Goal: Task Accomplishment & Management: Use online tool/utility

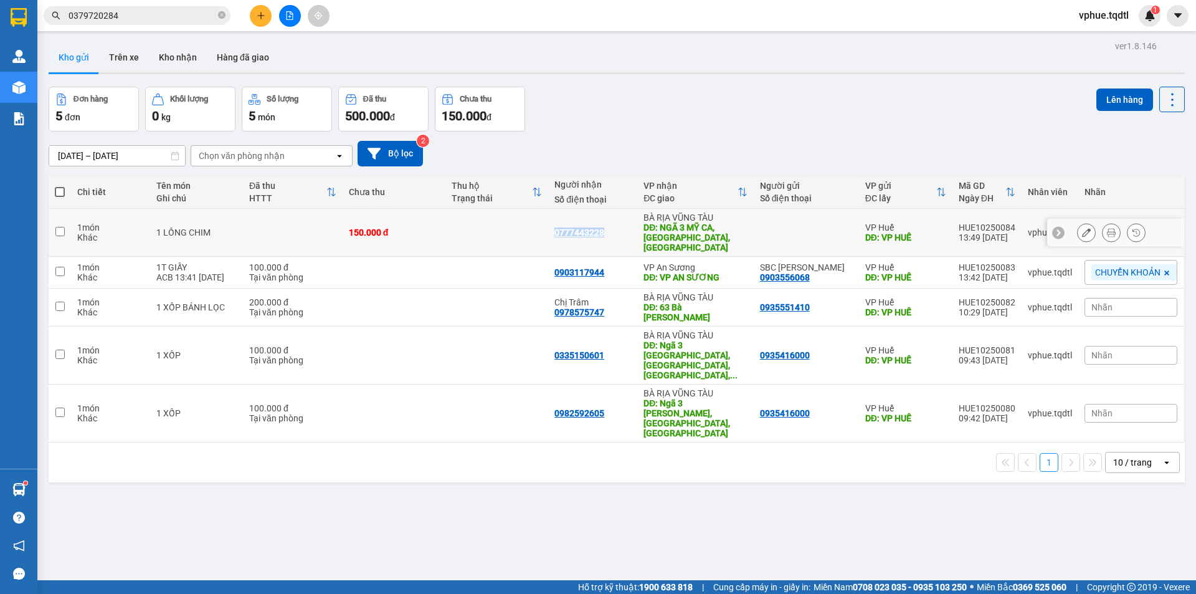
drag, startPoint x: 555, startPoint y: 225, endPoint x: 612, endPoint y: 224, distance: 57.3
click at [612, 224] on td "0777443228" at bounding box center [592, 233] width 89 height 48
checkbox input "true"
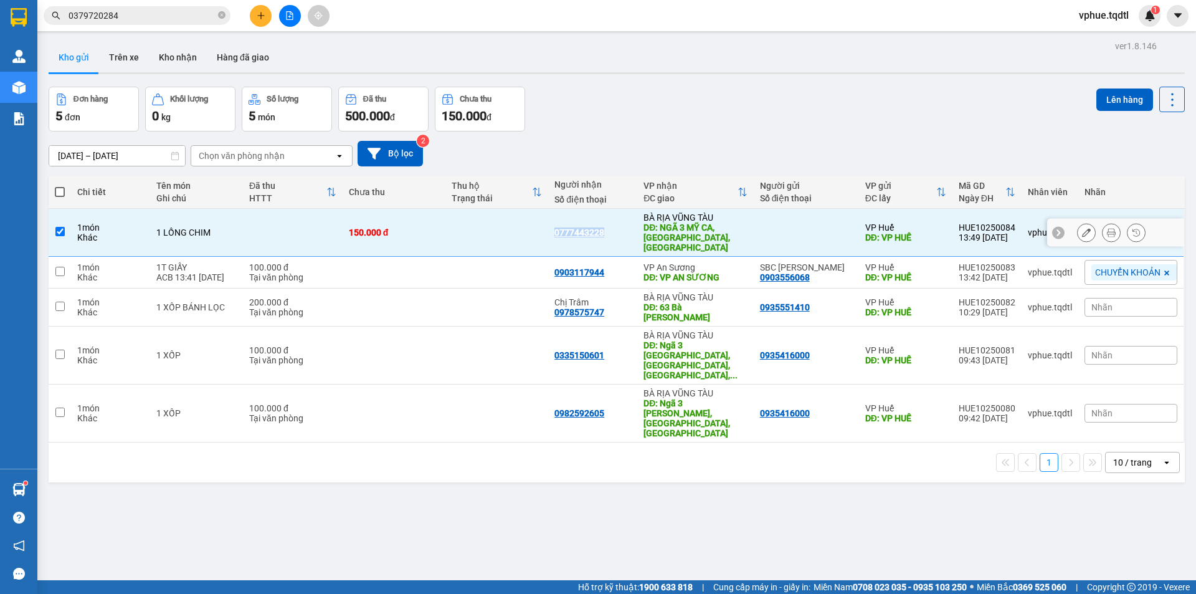
copy div "0777443228"
drag, startPoint x: 547, startPoint y: 261, endPoint x: 616, endPoint y: 258, distance: 69.2
click at [616, 258] on tr "1 món Khác 1T GIẤY ACB 13:41 [DATE] 100.000 đ Tại văn phòng 0903117944 VP An Sư…" at bounding box center [617, 273] width 1137 height 32
checkbox input "true"
copy div "0903117944"
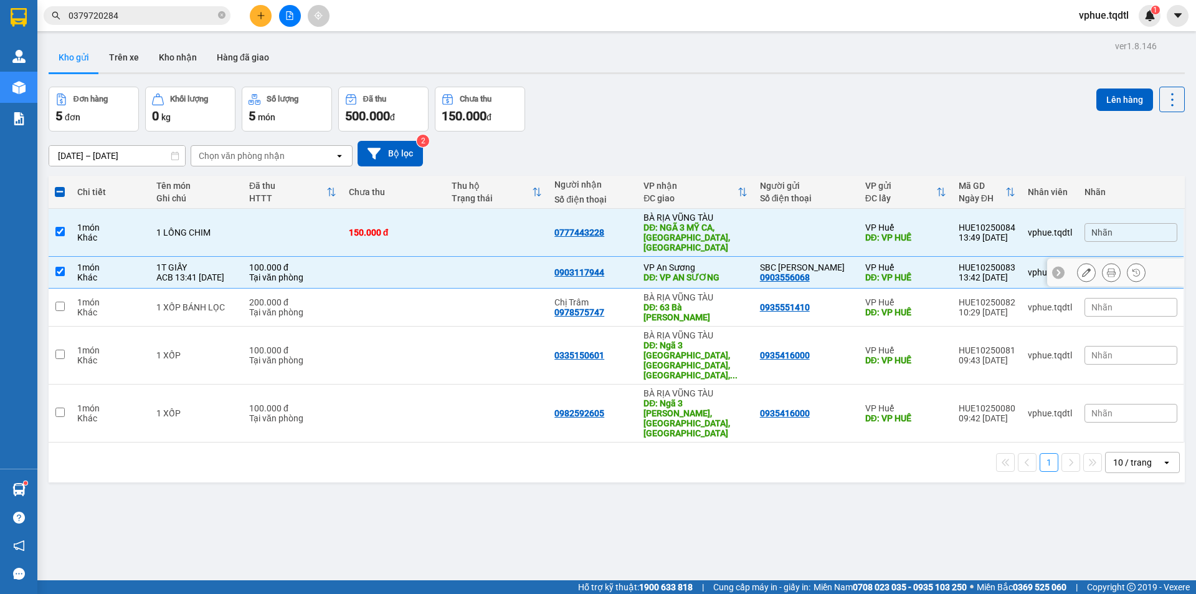
click at [320, 219] on td at bounding box center [293, 233] width 100 height 48
checkbox input "false"
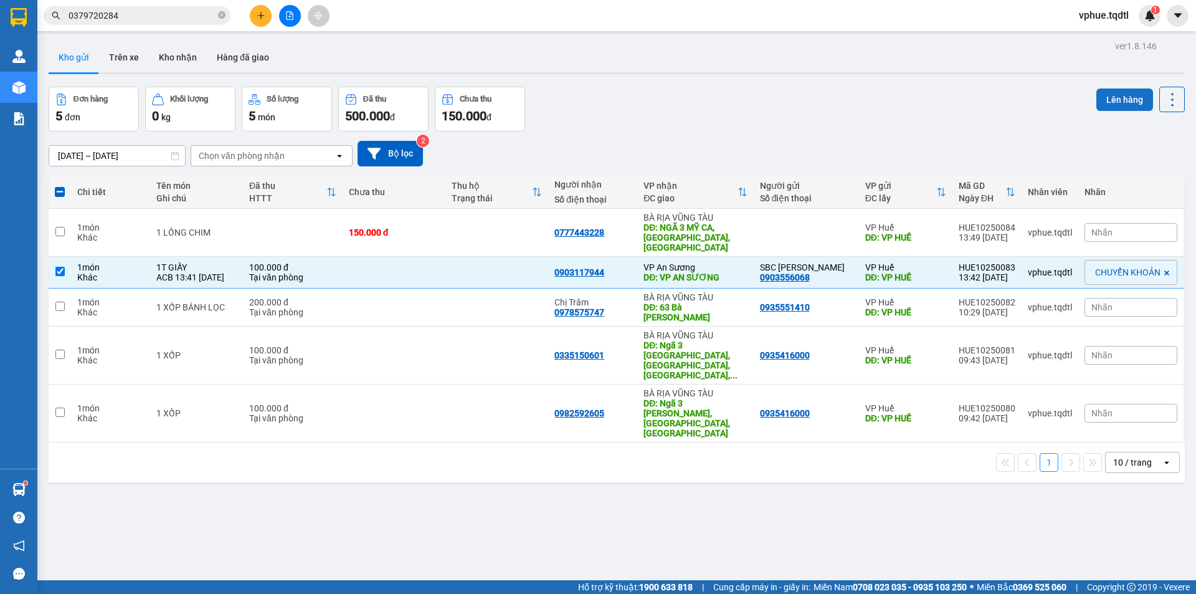
click at [1116, 105] on button "Lên hàng" at bounding box center [1125, 99] width 57 height 22
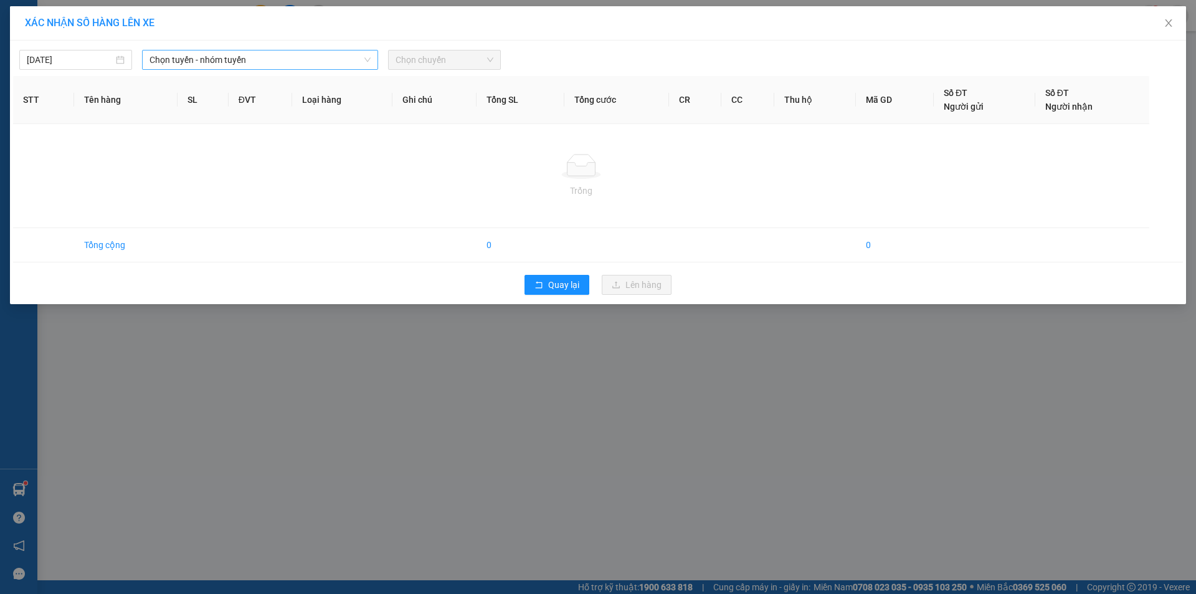
click at [317, 57] on span "Chọn tuyến - nhóm tuyến" at bounding box center [260, 59] width 221 height 19
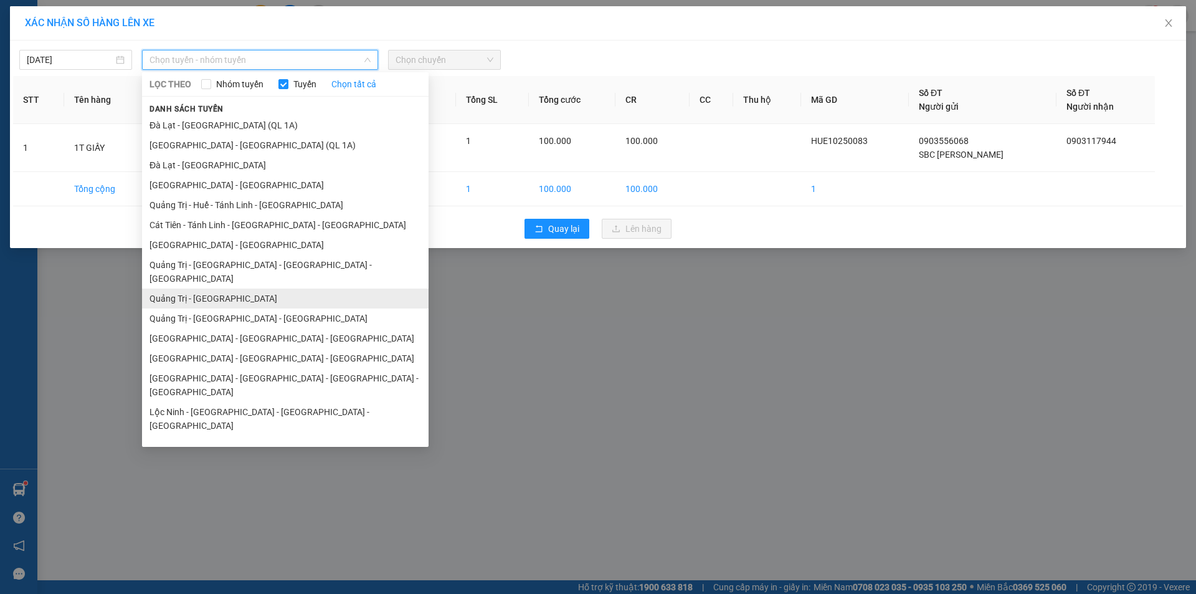
drag, startPoint x: 259, startPoint y: 296, endPoint x: 263, endPoint y: 286, distance: 10.6
click at [263, 286] on ul "[GEOGRAPHIC_DATA] - [GEOGRAPHIC_DATA] (QL 1A) [GEOGRAPHIC_DATA] - [GEOGRAPHIC_D…" at bounding box center [285, 278] width 287 height 327
drag, startPoint x: 300, startPoint y: 285, endPoint x: 314, endPoint y: 257, distance: 32.0
click at [300, 289] on li "Quảng Trị - [GEOGRAPHIC_DATA]" at bounding box center [285, 299] width 287 height 20
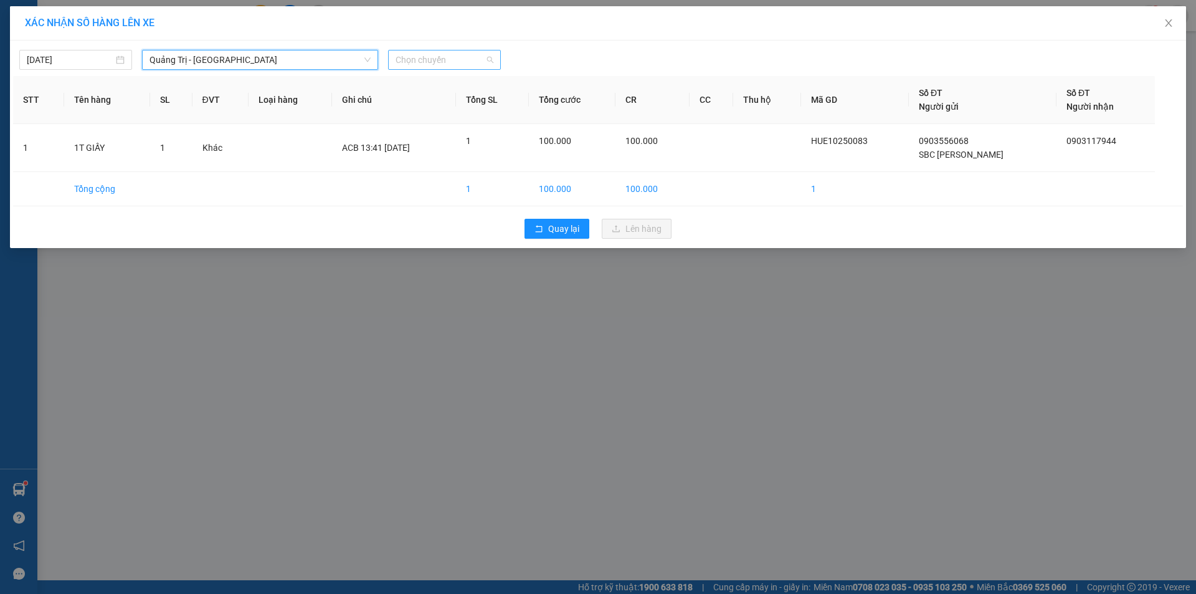
click at [455, 57] on span "Chọn chuyến" at bounding box center [445, 59] width 98 height 19
drag, startPoint x: 470, startPoint y: 52, endPoint x: 472, endPoint y: 60, distance: 8.9
click at [470, 51] on span "Chọn chuyến" at bounding box center [445, 59] width 98 height 19
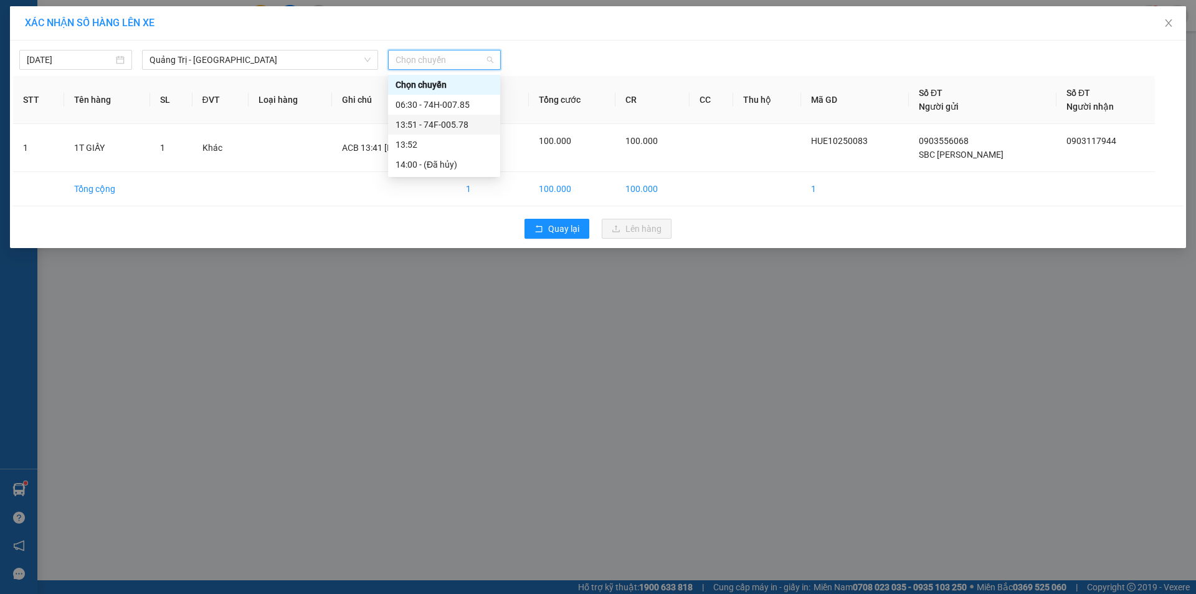
click at [490, 124] on div "13:51 - 74F-005.78" at bounding box center [444, 125] width 97 height 14
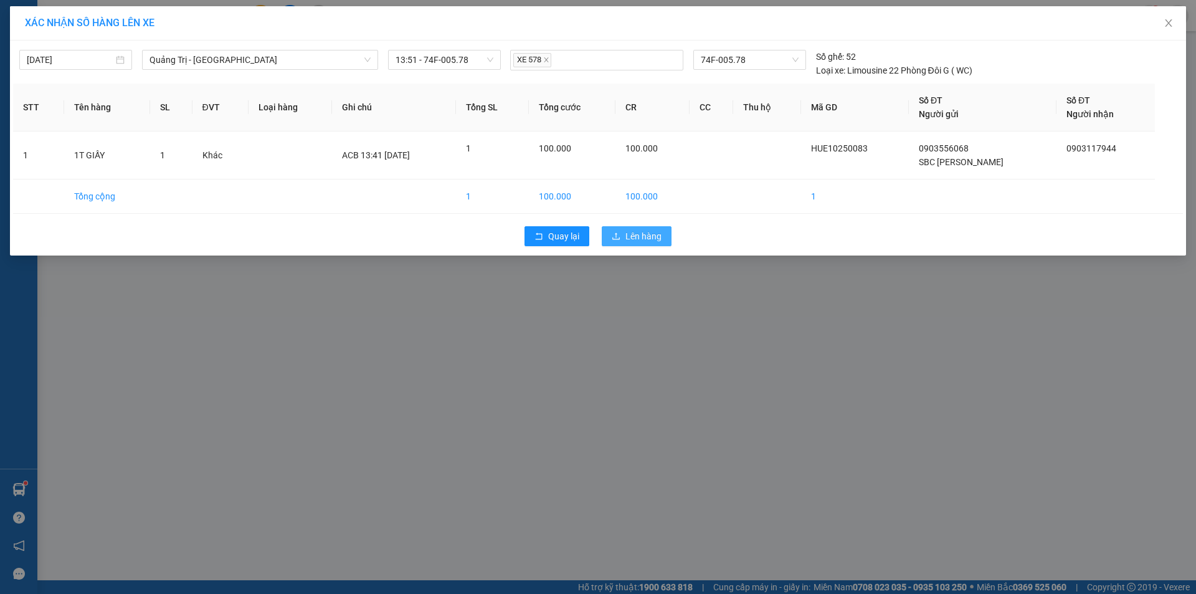
click at [658, 236] on span "Lên hàng" at bounding box center [644, 236] width 36 height 14
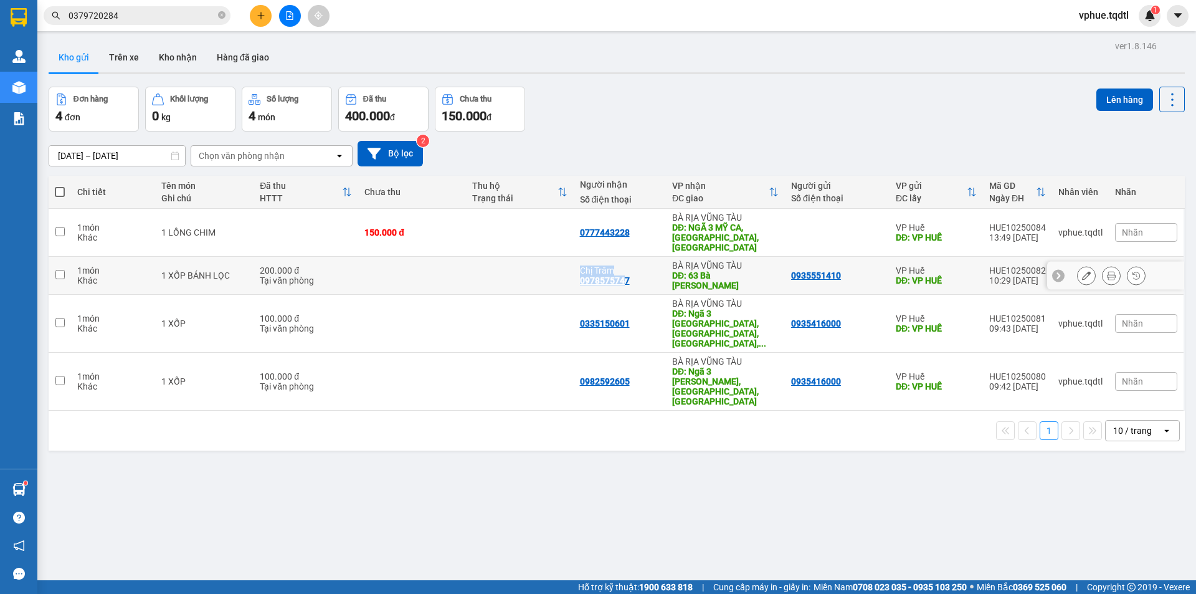
drag, startPoint x: 592, startPoint y: 273, endPoint x: 623, endPoint y: 271, distance: 30.6
click at [623, 271] on tr "1 món Khác 1 XỐP BÁNH LỌC 200.000 đ Tại văn phòng Chị Trâm 0978575747 [GEOGRAPH…" at bounding box center [617, 276] width 1137 height 38
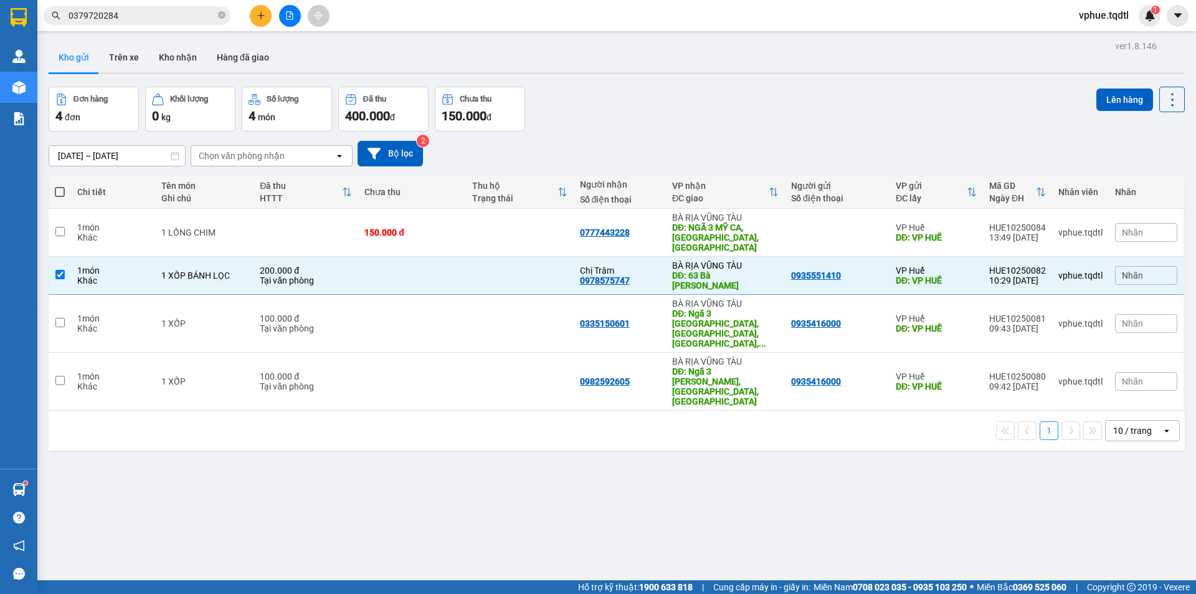
click at [573, 446] on div "ver 1.8.146 Kho gửi Trên xe Kho nhận Hàng đã giao Đơn hàng 4 đơn Khối lượng 0 k…" at bounding box center [617, 334] width 1147 height 594
drag, startPoint x: 578, startPoint y: 271, endPoint x: 629, endPoint y: 274, distance: 51.2
click at [629, 274] on div "Chị Trâm 0978575747" at bounding box center [620, 275] width 80 height 20
checkbox input "false"
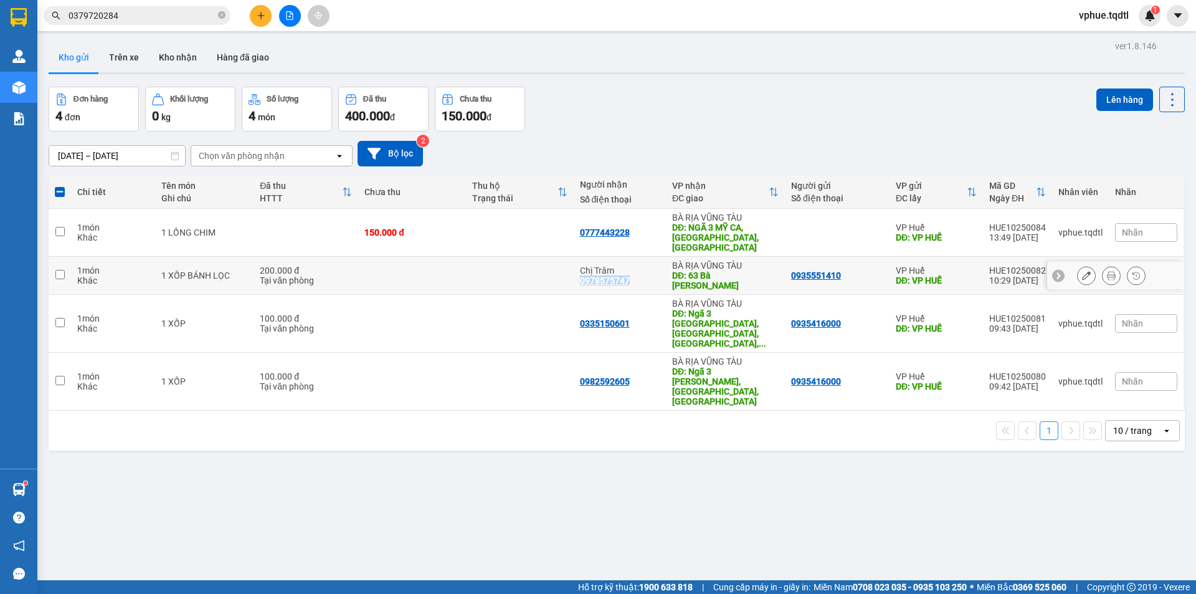
copy div "0978575747"
drag, startPoint x: 583, startPoint y: 303, endPoint x: 633, endPoint y: 303, distance: 50.5
click at [633, 303] on td "0335150601" at bounding box center [620, 324] width 93 height 58
checkbox input "true"
copy div "0335150601"
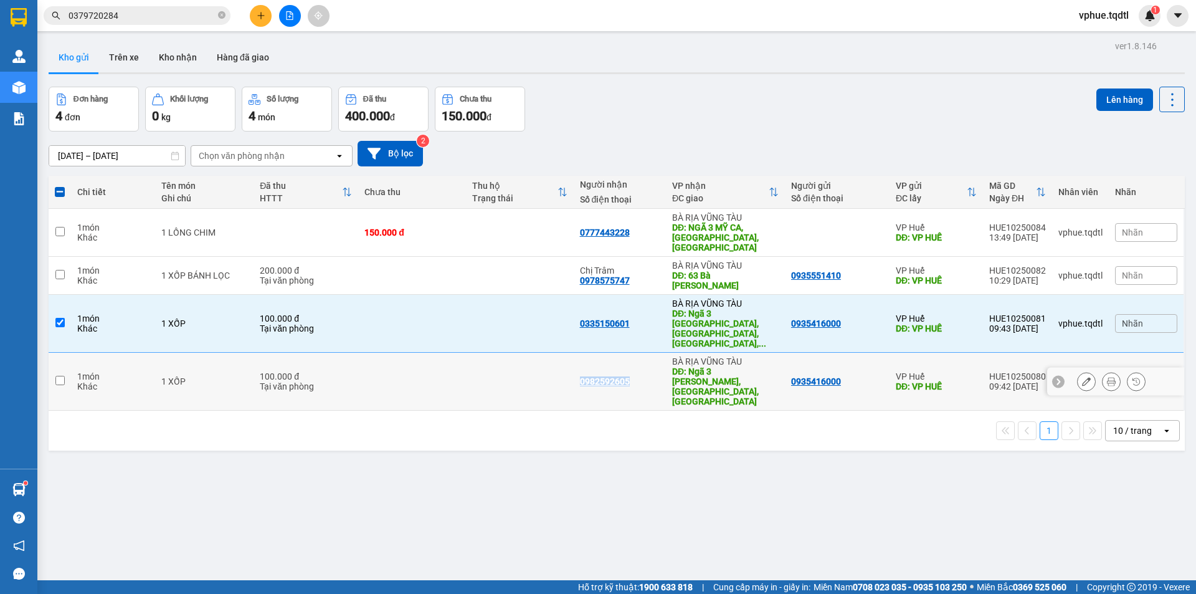
drag, startPoint x: 580, startPoint y: 343, endPoint x: 628, endPoint y: 342, distance: 48.0
click at [628, 376] on div "0982592605" at bounding box center [620, 381] width 80 height 10
checkbox input "true"
copy div "0982592605"
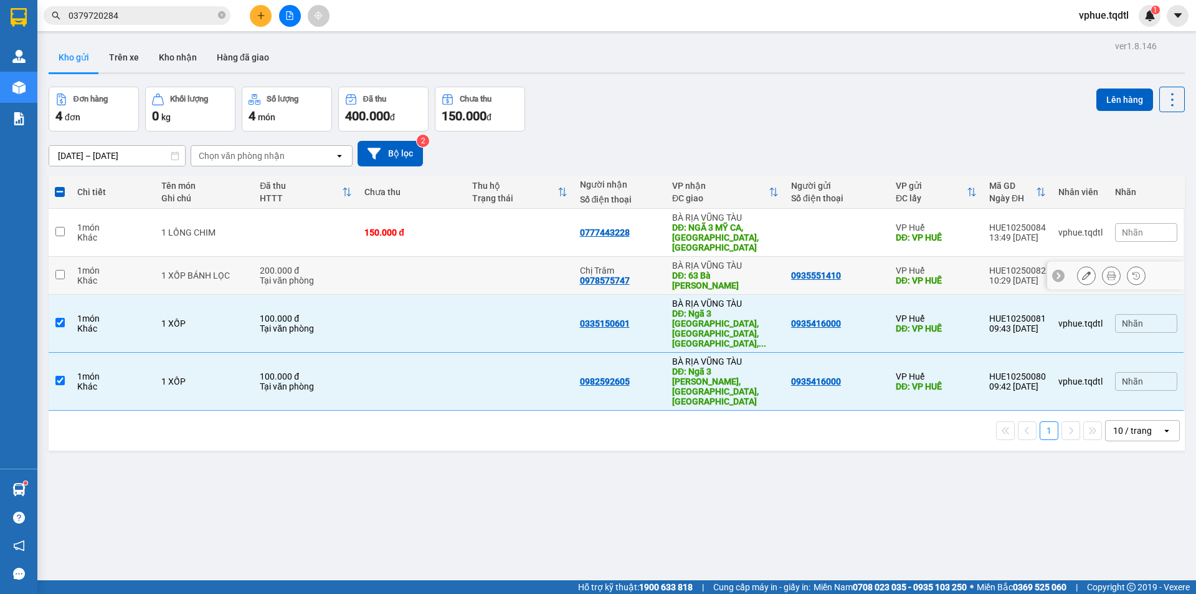
click at [470, 264] on td at bounding box center [520, 276] width 108 height 38
checkbox input "true"
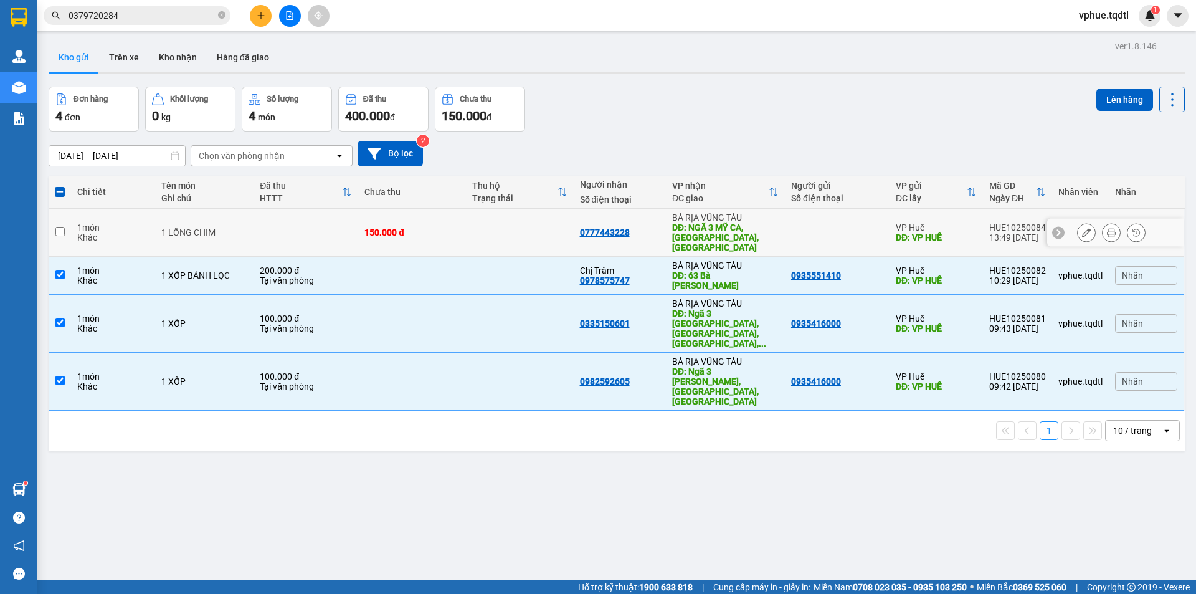
click at [507, 218] on td at bounding box center [520, 233] width 108 height 48
checkbox input "true"
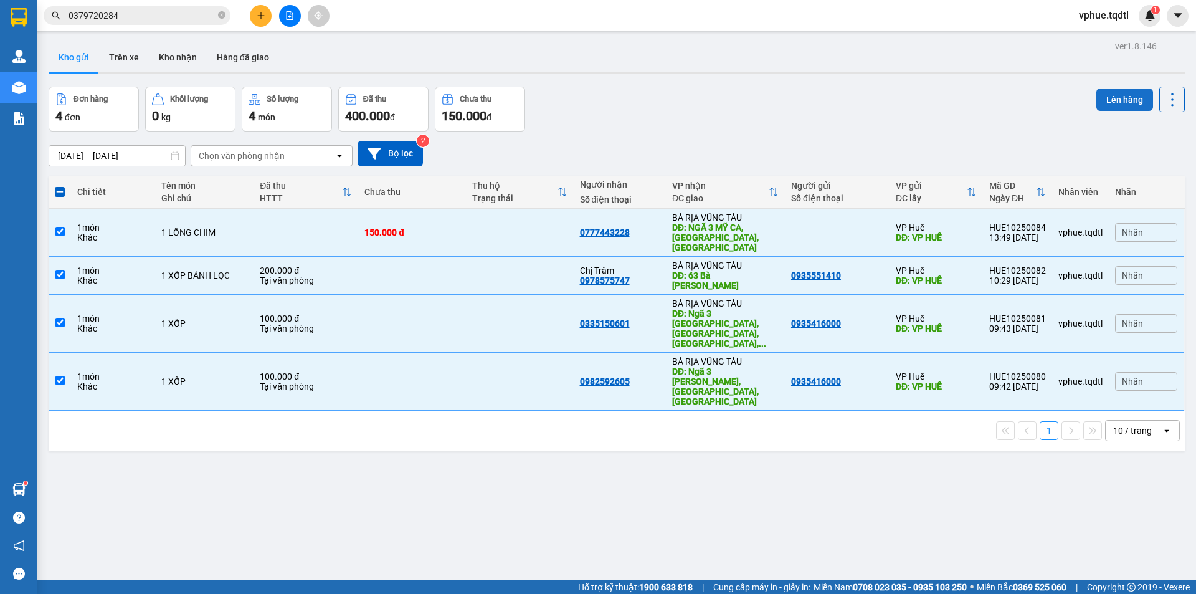
click at [1110, 101] on button "Lên hàng" at bounding box center [1125, 99] width 57 height 22
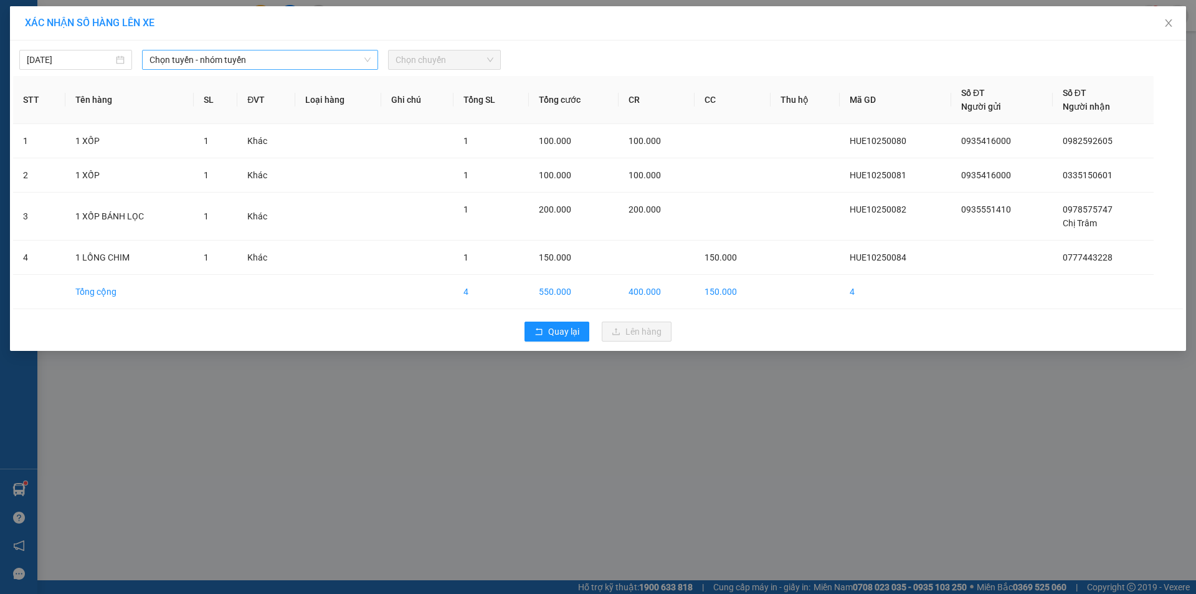
click at [292, 62] on span "Chọn tuyến - nhóm tuyến" at bounding box center [260, 59] width 221 height 19
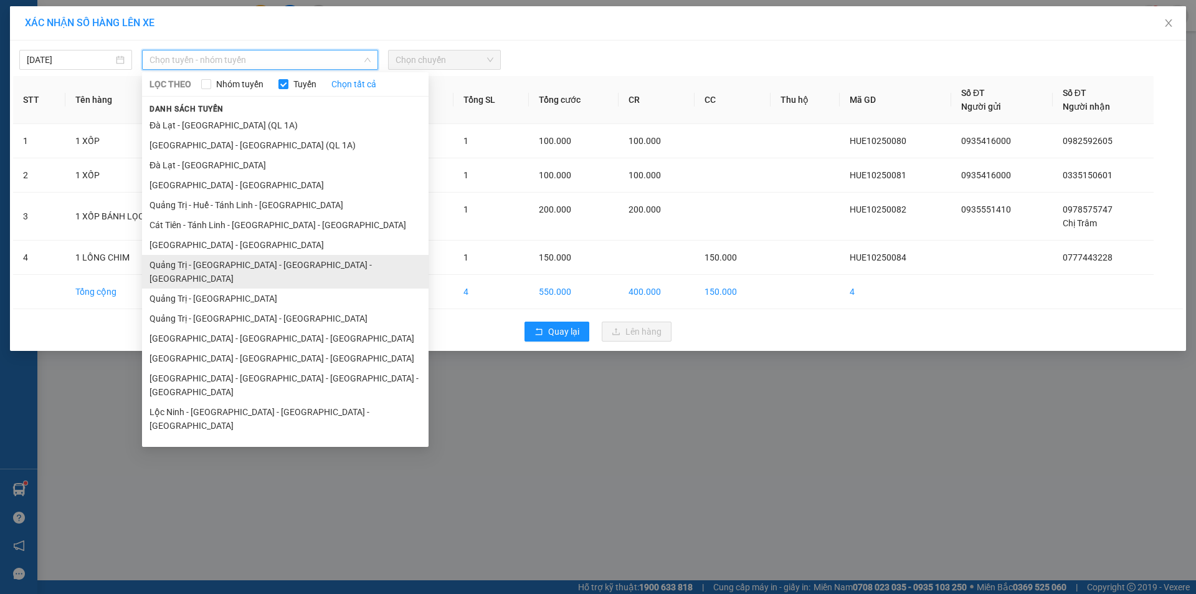
click at [310, 269] on li "Quảng Trị - [GEOGRAPHIC_DATA] - [GEOGRAPHIC_DATA] - [GEOGRAPHIC_DATA]" at bounding box center [285, 272] width 287 height 34
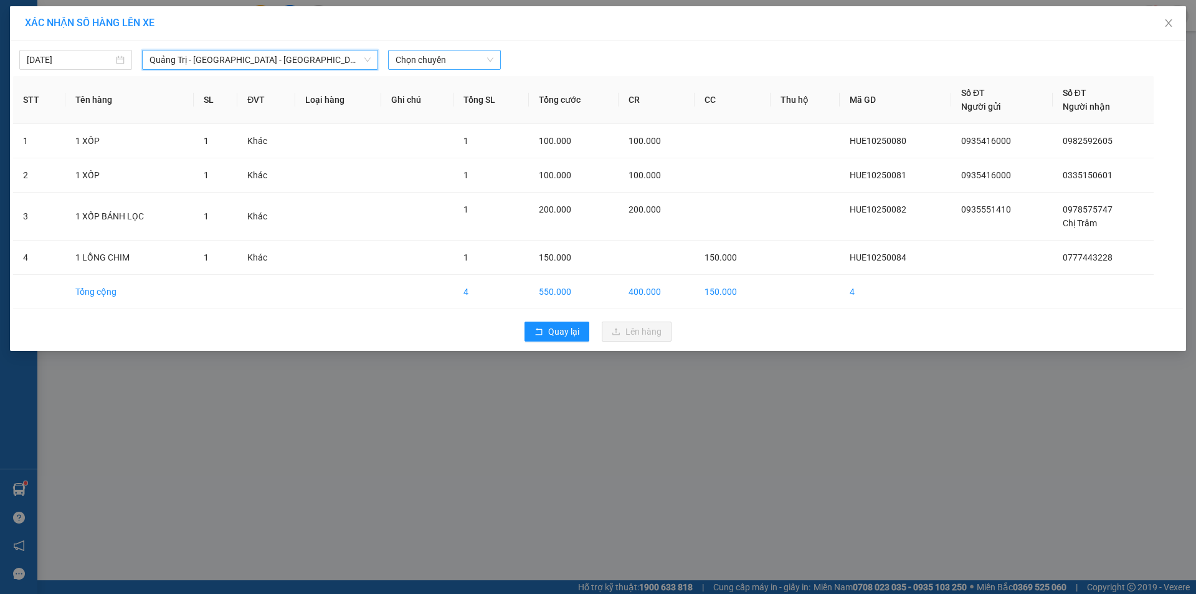
click at [435, 59] on span "Chọn chuyến" at bounding box center [445, 59] width 98 height 19
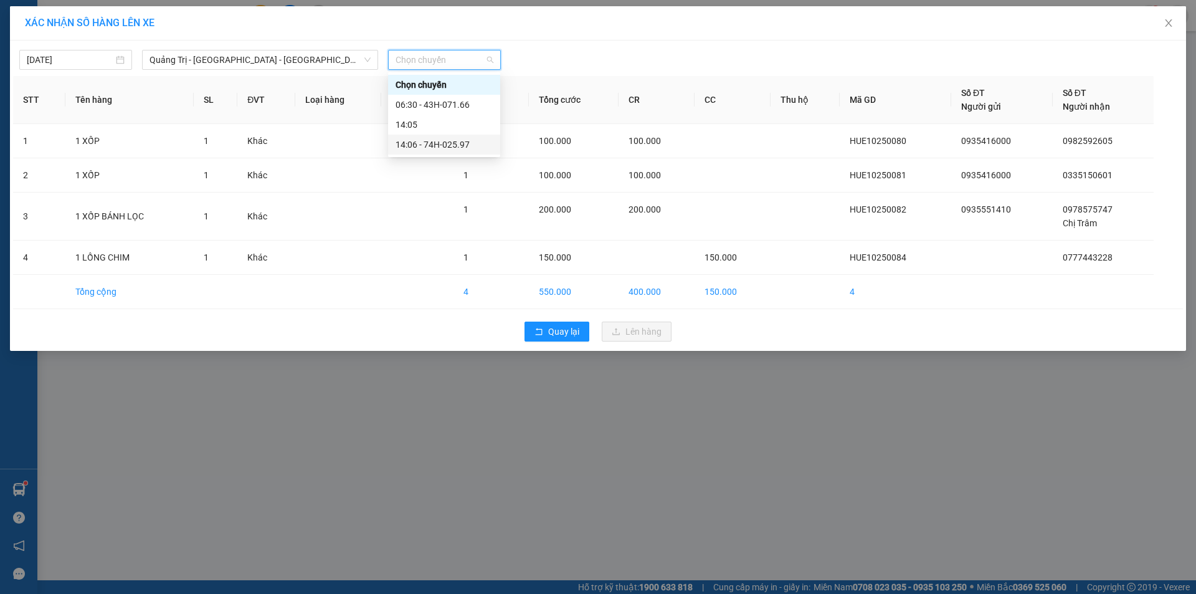
click at [456, 143] on div "14:06 - 74H-025.97" at bounding box center [444, 145] width 97 height 14
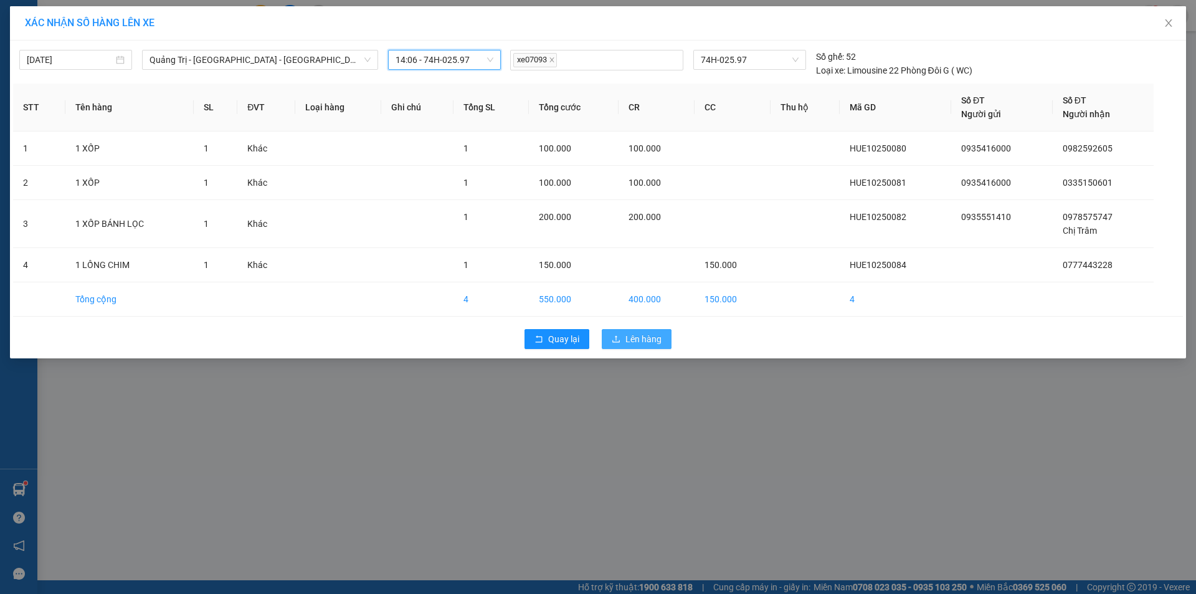
drag, startPoint x: 647, startPoint y: 345, endPoint x: 656, endPoint y: 348, distance: 9.3
click at [648, 345] on span "Lên hàng" at bounding box center [644, 339] width 36 height 14
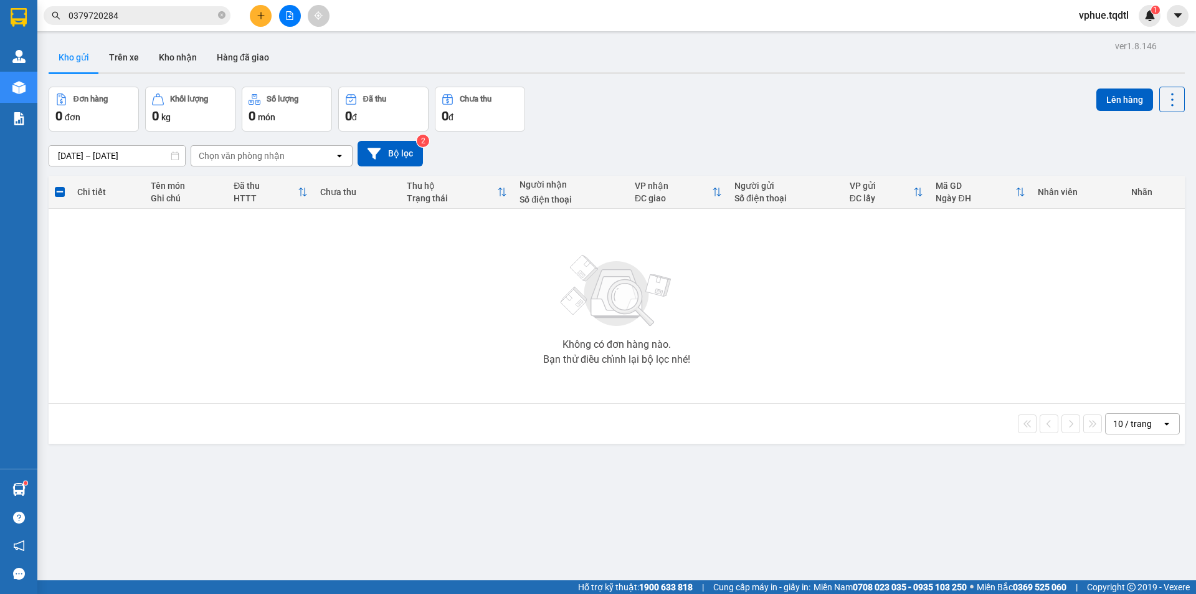
click at [191, 13] on input "0379720284" at bounding box center [142, 16] width 147 height 14
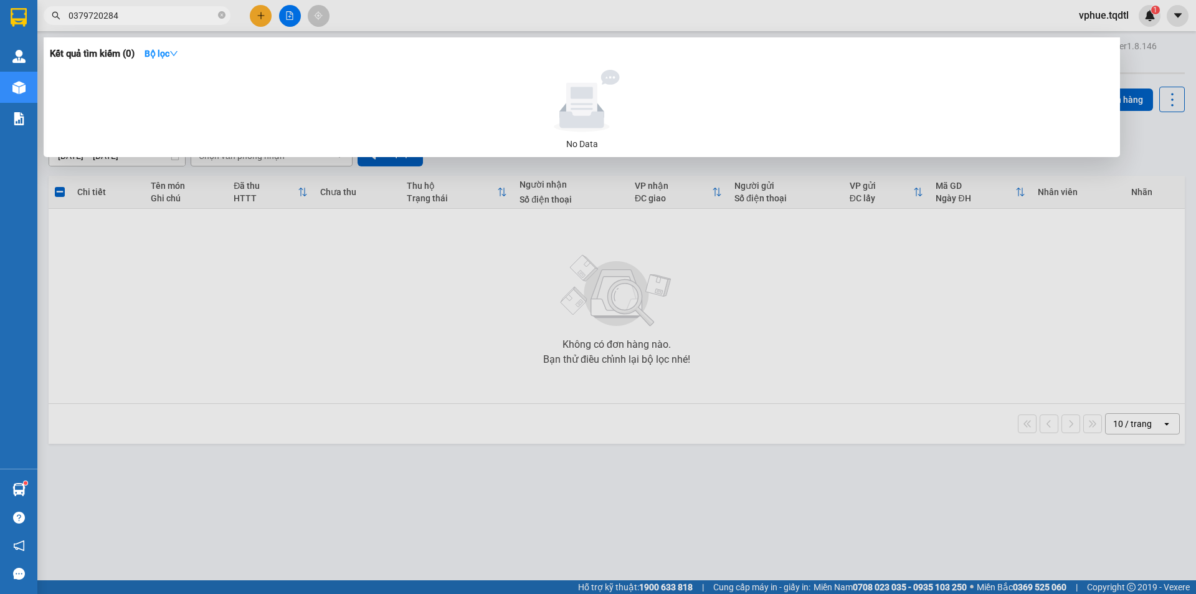
click at [191, 14] on input "0379720284" at bounding box center [142, 16] width 147 height 14
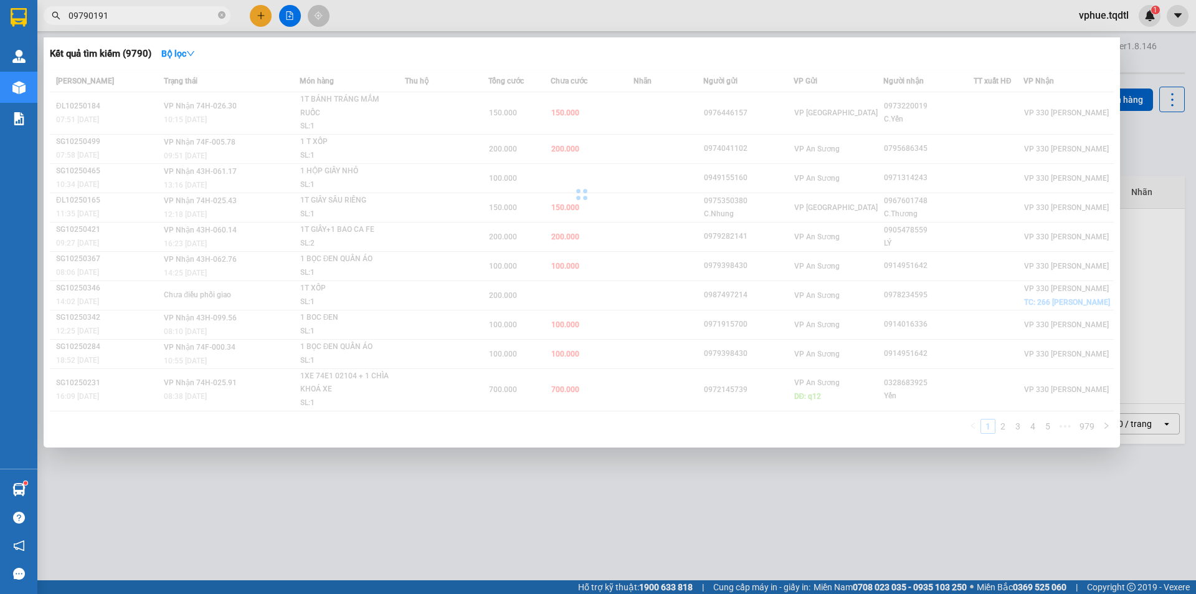
click at [191, 14] on input "09790191" at bounding box center [142, 16] width 147 height 14
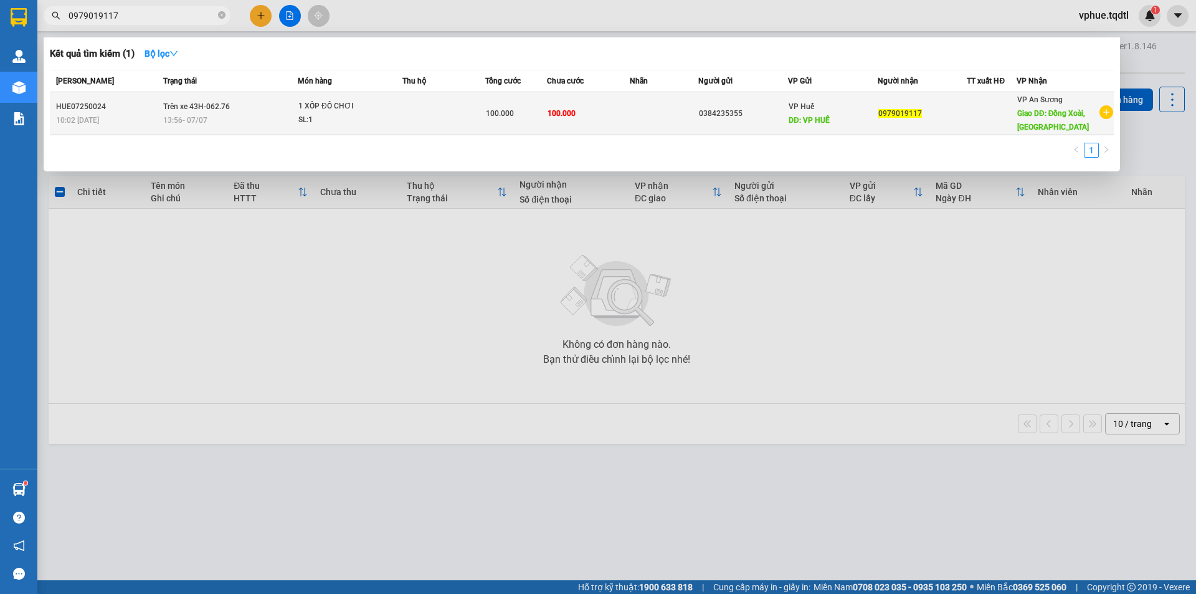
type input "0979019117"
click at [776, 117] on div "0384235355" at bounding box center [743, 113] width 88 height 13
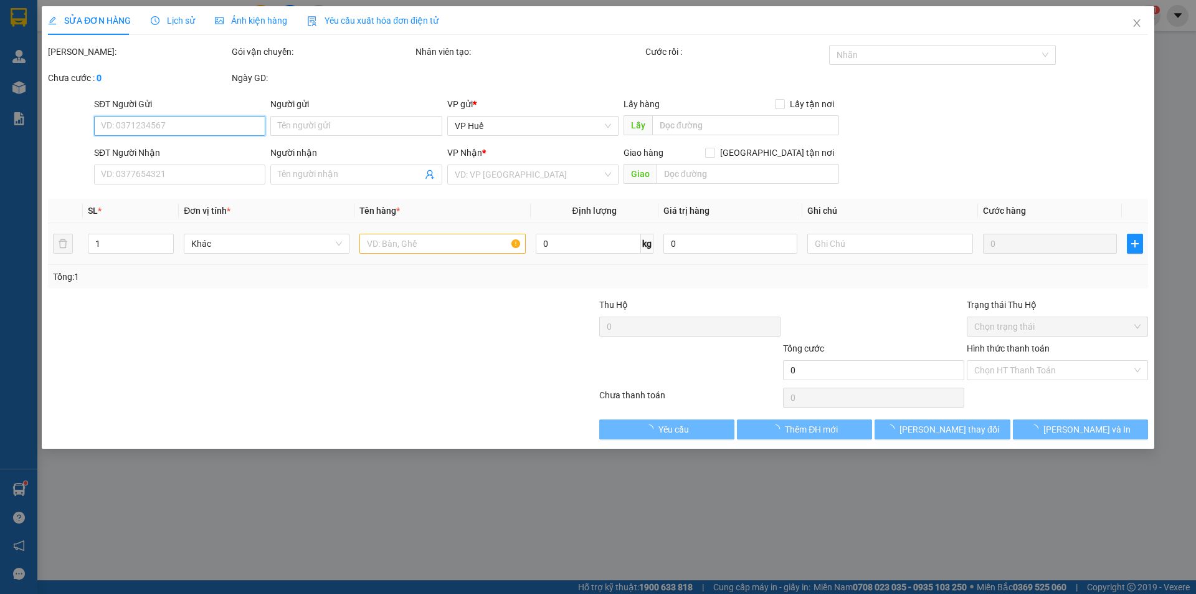
type input "0384235355"
type input "VP HUẾ"
type input "0979019117"
type input "Đồng Xoài, [GEOGRAPHIC_DATA]"
type input "100.000"
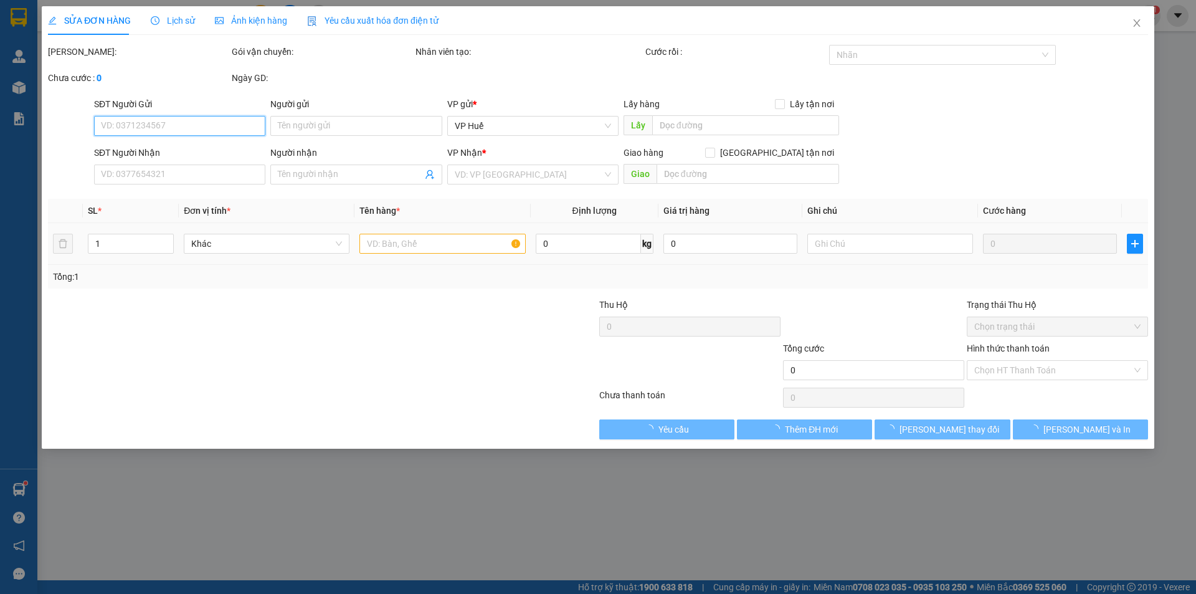
type input "100.000"
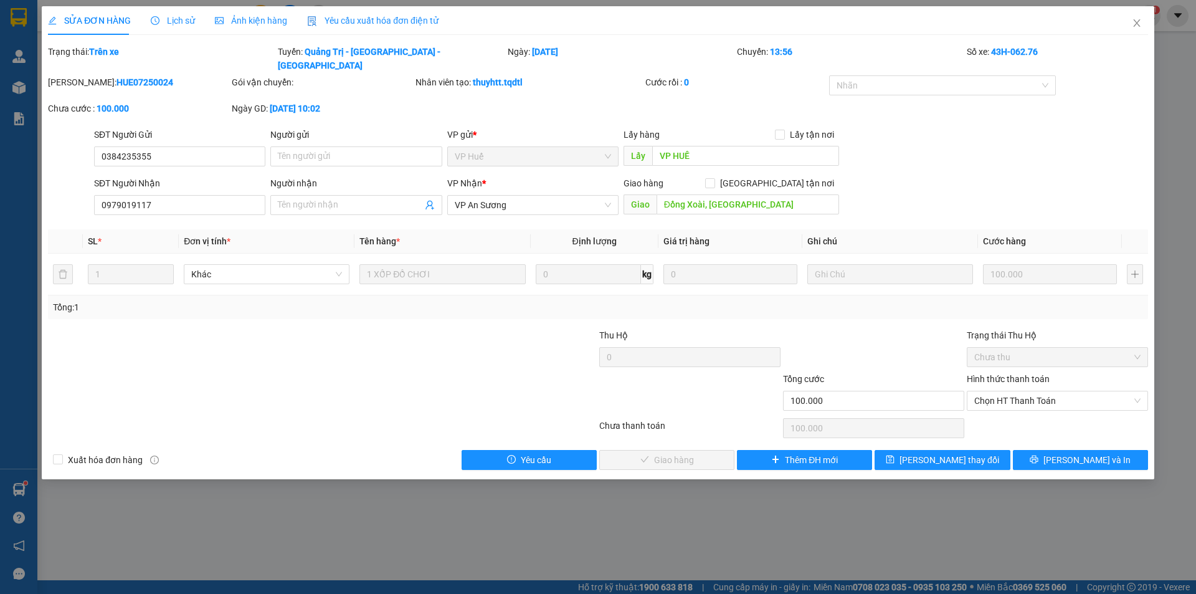
click at [664, 234] on th "Giá trị hàng" at bounding box center [731, 241] width 144 height 24
click at [632, 230] on th "Định lượng" at bounding box center [595, 241] width 128 height 24
click at [690, 236] on span "Giá trị hàng" at bounding box center [687, 241] width 46 height 10
click at [1019, 150] on div "SĐT Người Gửi 0384235355 Người gửi Tên người gửi VP gửi * VP Huế Lấy hàng Lấy t…" at bounding box center [621, 150] width 1059 height 44
click at [436, 273] on td "1 XỐP ĐỒ CHƠI" at bounding box center [443, 275] width 176 height 42
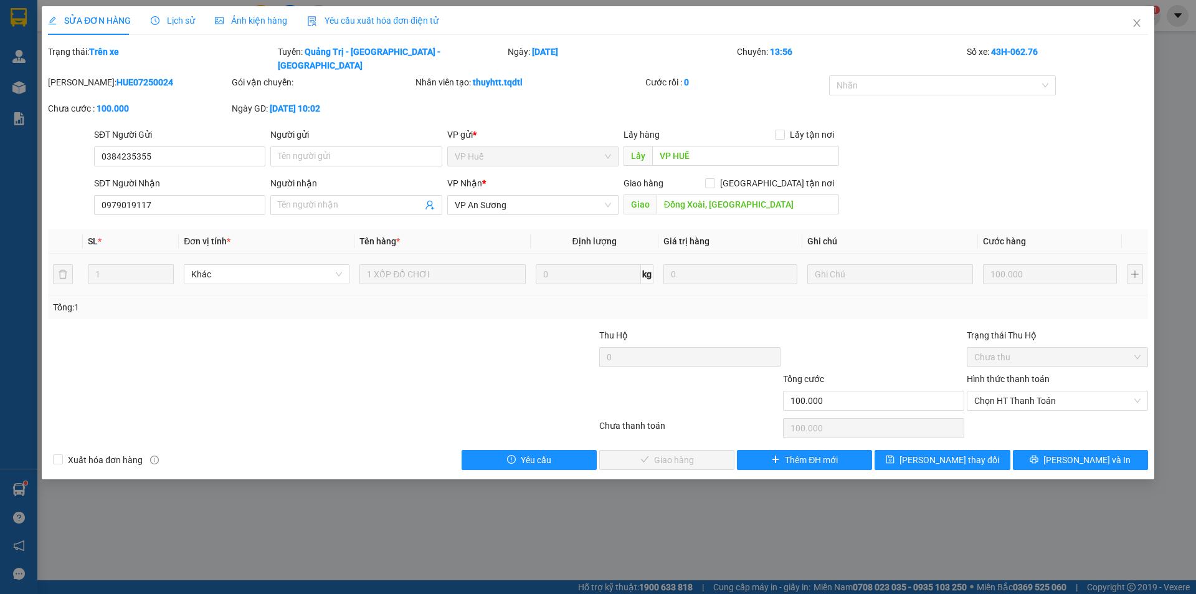
click at [436, 273] on td "1 XỐP ĐỒ CHƠI" at bounding box center [443, 275] width 176 height 42
click at [461, 238] on th "Tên hàng *" at bounding box center [443, 241] width 176 height 24
click at [1132, 13] on span "Close" at bounding box center [1137, 23] width 35 height 35
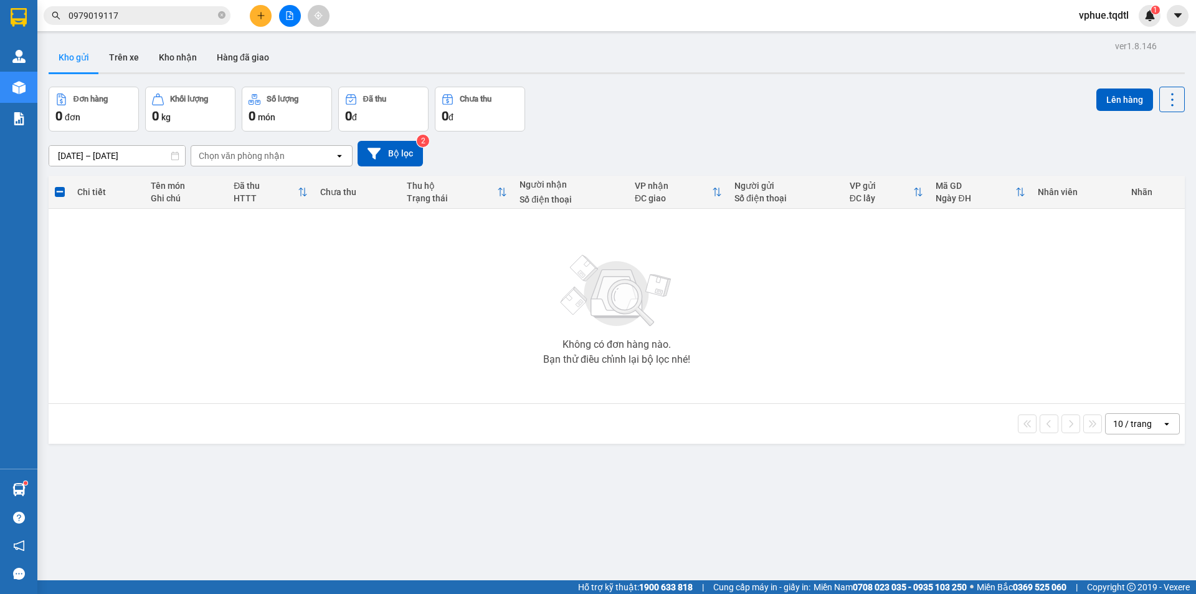
click at [141, 14] on input "0979019117" at bounding box center [142, 16] width 147 height 14
paste input "0903117944"
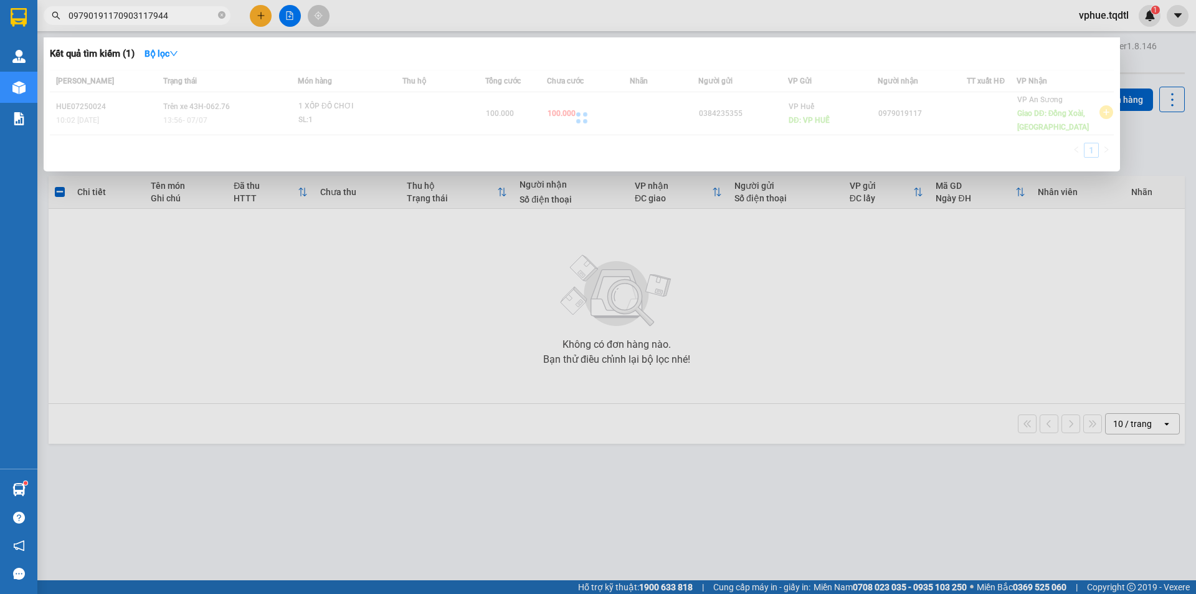
drag, startPoint x: 168, startPoint y: 14, endPoint x: 48, endPoint y: 20, distance: 120.4
click at [52, 20] on span "09790191170903117944" at bounding box center [137, 15] width 187 height 19
paste input "text"
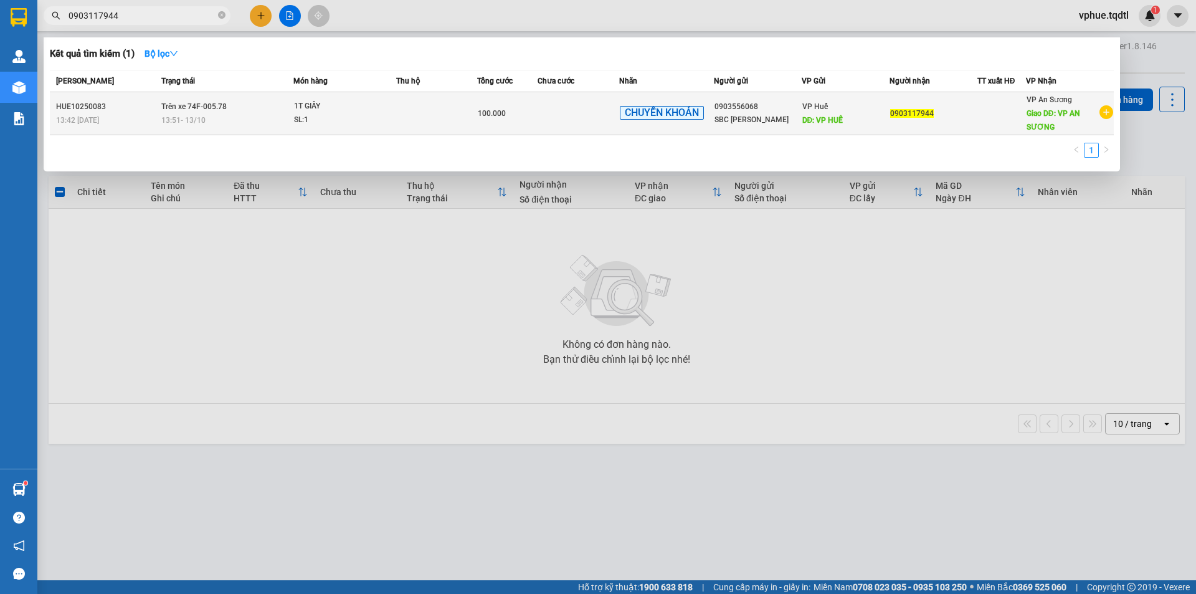
type input "0903117944"
click at [619, 127] on td "CHUYỂN KHOẢN" at bounding box center [666, 113] width 95 height 43
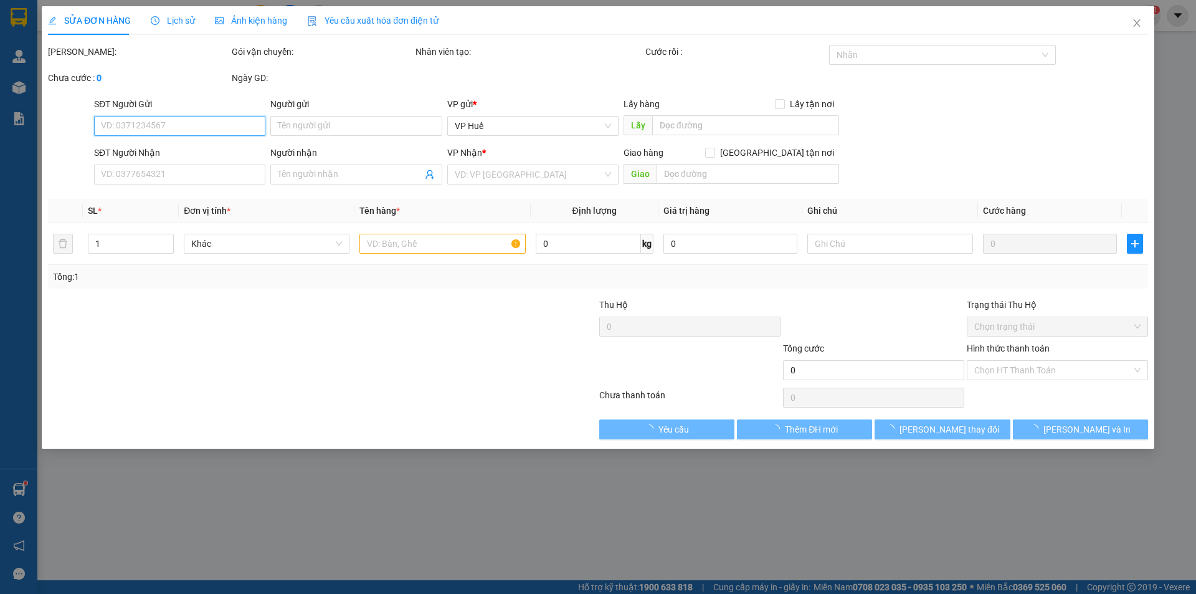
type input "0903556068"
type input "SBC [PERSON_NAME]"
type input "VP HUẾ"
type input "0903117944"
type input "VP AN SƯƠNG"
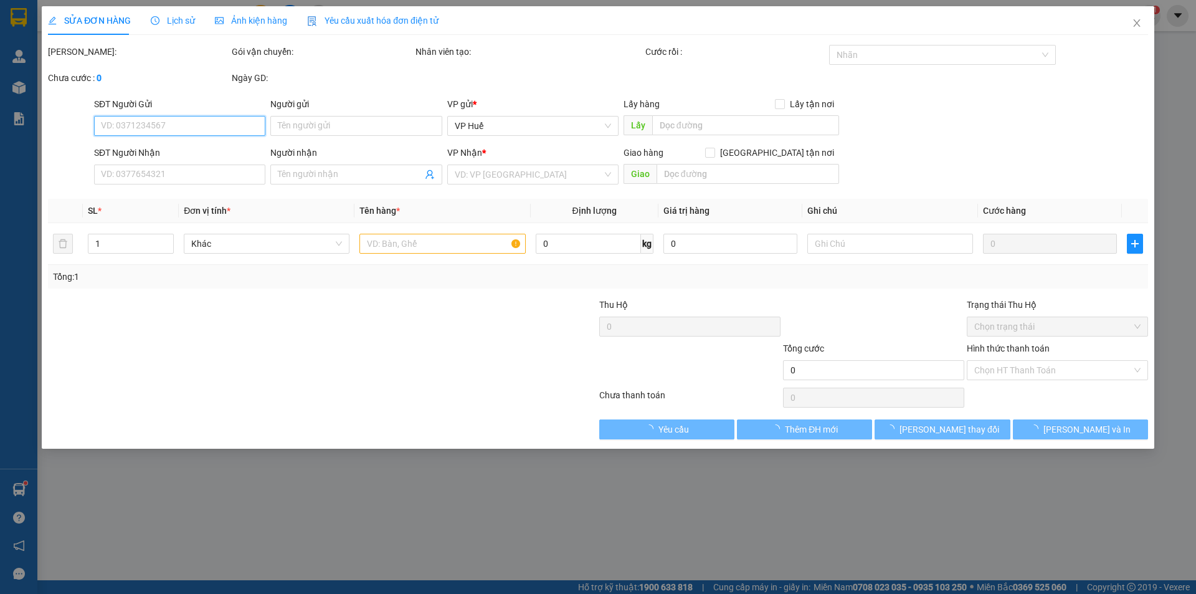
type input "100.000"
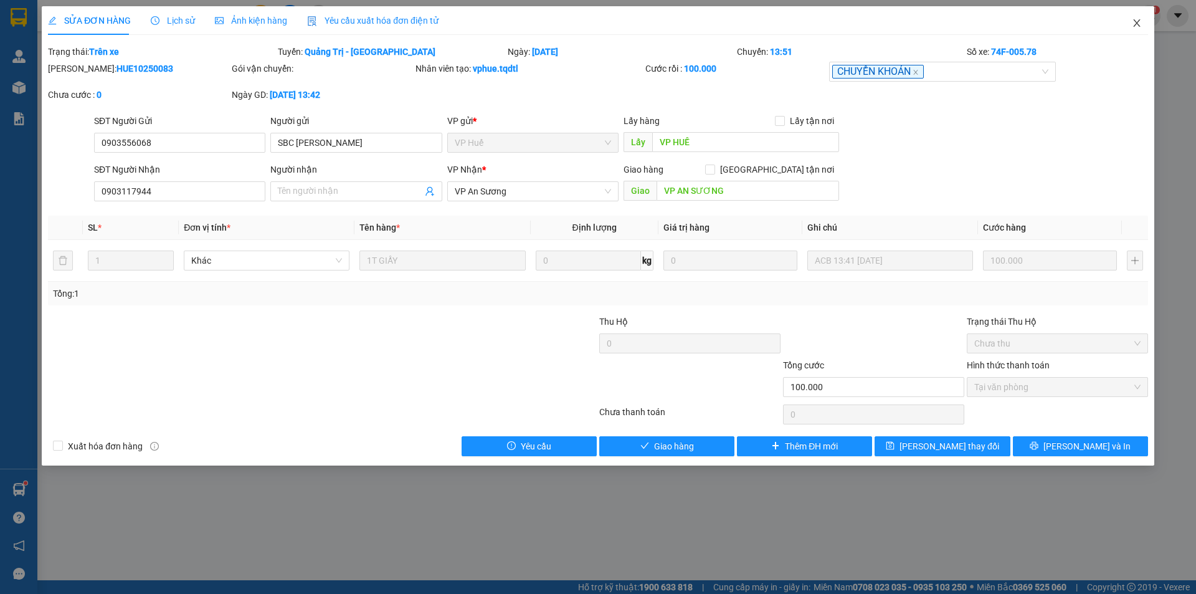
click at [1125, 26] on span "Close" at bounding box center [1137, 23] width 35 height 35
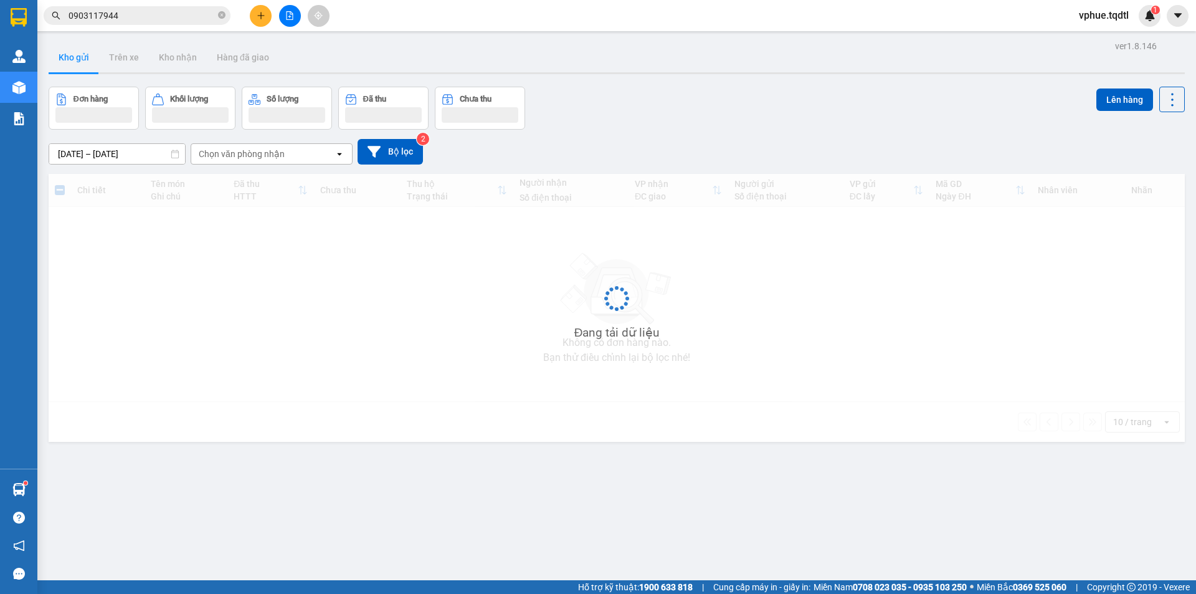
click at [115, 14] on input "0903117944" at bounding box center [142, 16] width 147 height 14
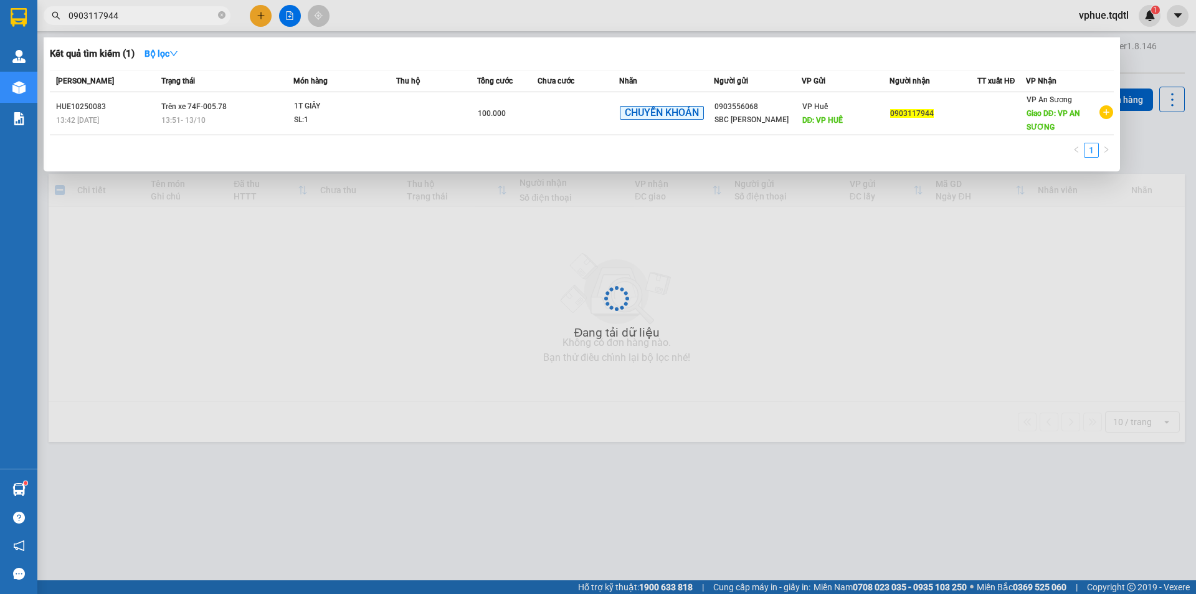
click at [115, 14] on input "0903117944" at bounding box center [142, 16] width 147 height 14
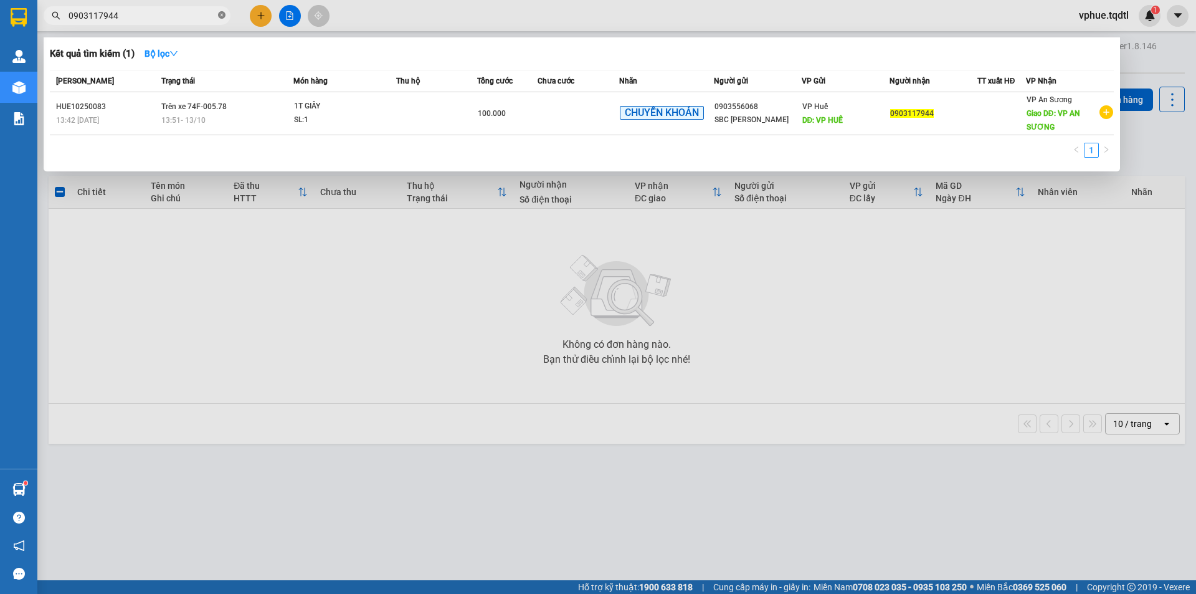
click at [222, 16] on icon "close-circle" at bounding box center [221, 14] width 7 height 7
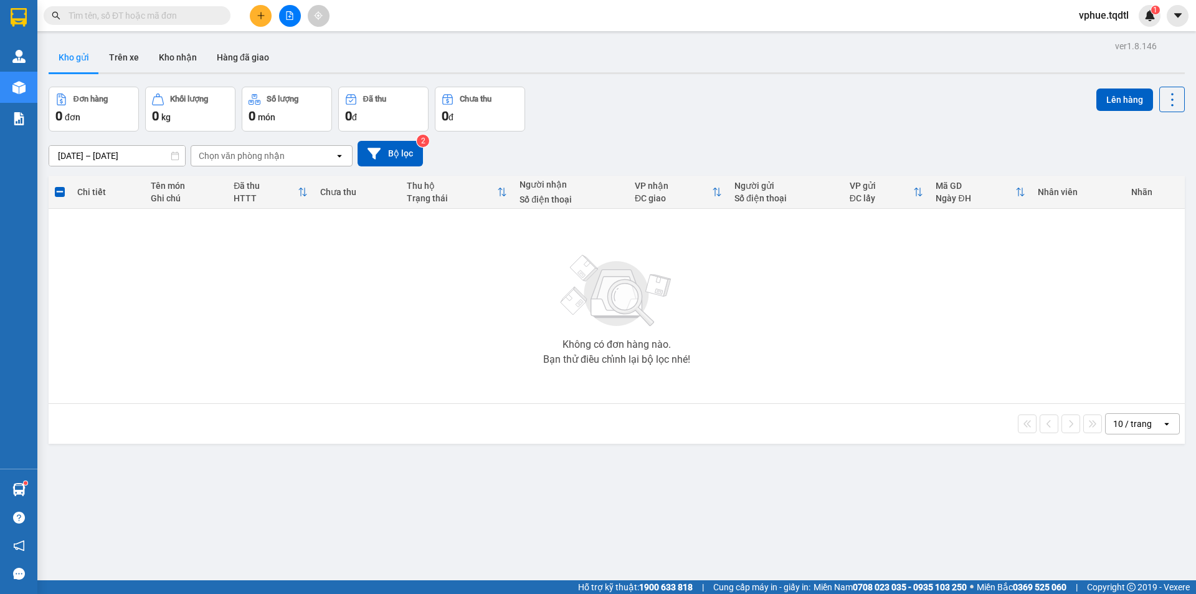
click at [338, 187] on div "Chưa thu" at bounding box center [357, 192] width 74 height 10
click at [58, 191] on span at bounding box center [60, 192] width 10 height 10
click at [60, 186] on input "checkbox" at bounding box center [60, 186] width 0 height 0
click at [108, 248] on div "Không có đơn hàng nào. Bạn thử điều chỉnh lại bộ lọc nhé!" at bounding box center [617, 305] width 1124 height 187
click at [649, 72] on div at bounding box center [617, 73] width 1137 height 2
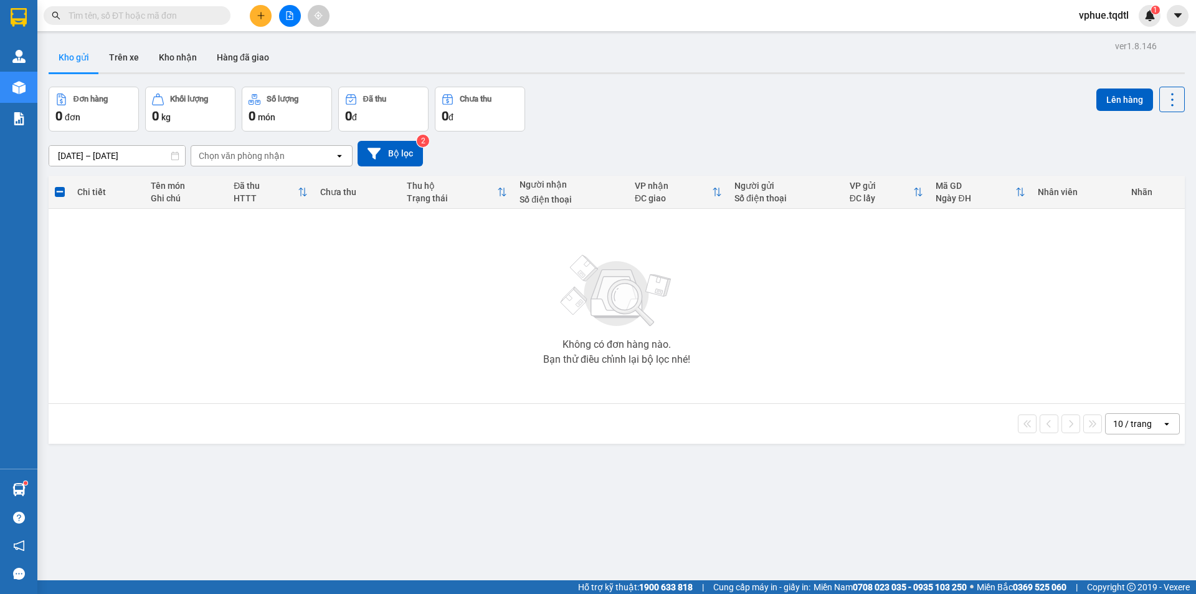
click at [649, 72] on div at bounding box center [617, 73] width 1137 height 2
click at [649, 70] on div "Kho gửi Trên xe Kho nhận Hàng đã giao" at bounding box center [617, 58] width 1137 height 33
click at [379, 293] on div "Không có đơn hàng nào. Bạn thử điều chỉnh lại bộ lọc nhé!" at bounding box center [617, 305] width 1124 height 187
